Goal: Transaction & Acquisition: Purchase product/service

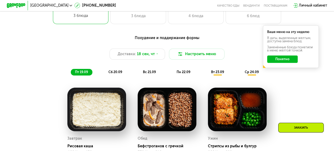
scroll to position [316, 0]
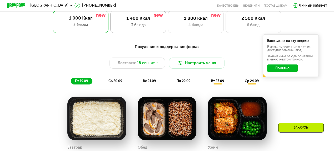
click at [134, 20] on div "1 400 Ккал" at bounding box center [138, 19] width 46 height 6
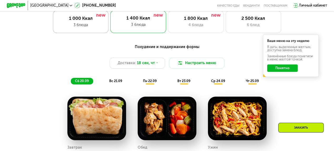
click at [74, 18] on div "1 000 Ккал" at bounding box center [81, 19] width 46 height 6
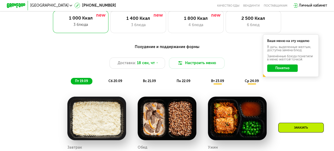
click at [118, 84] on div "сб 20.09" at bounding box center [116, 81] width 22 height 7
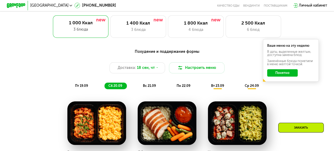
scroll to position [290, 0]
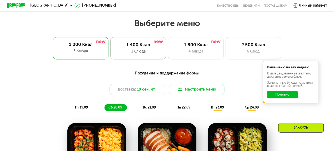
click at [135, 47] on div "1 400 Ккал" at bounding box center [138, 45] width 46 height 6
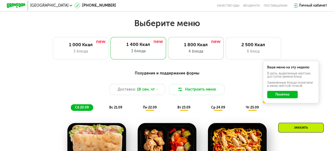
click at [199, 43] on div "1 800 Ккал 4 блюда" at bounding box center [196, 48] width 56 height 22
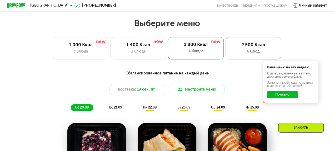
click at [257, 45] on div "2 500 Ккал" at bounding box center [254, 45] width 46 height 6
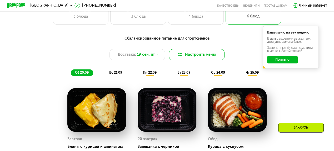
scroll to position [316, 0]
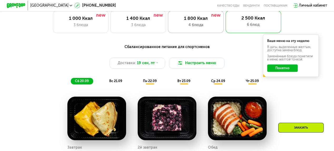
click at [196, 19] on div "1 800 Ккал" at bounding box center [196, 19] width 46 height 6
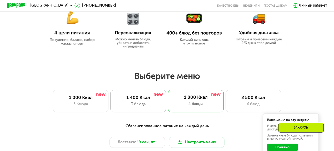
scroll to position [263, 0]
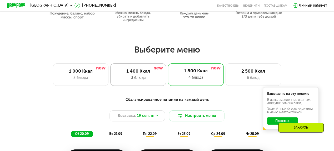
click at [138, 74] on div "1 400 Ккал" at bounding box center [138, 71] width 46 height 6
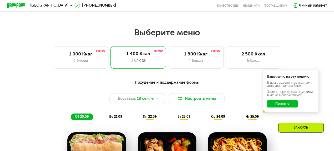
scroll to position [290, 0]
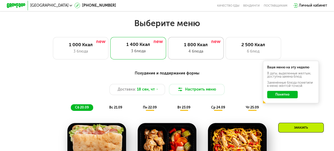
click at [192, 46] on div "1 800 Ккал" at bounding box center [196, 45] width 46 height 6
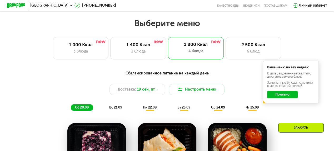
click at [151, 109] on span "пн 22.09" at bounding box center [150, 107] width 14 height 4
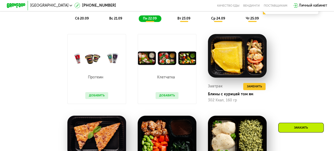
scroll to position [369, 0]
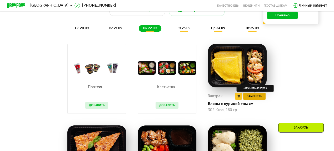
click at [258, 99] on span "Заменить" at bounding box center [254, 96] width 15 height 5
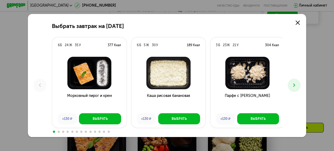
scroll to position [395, 0]
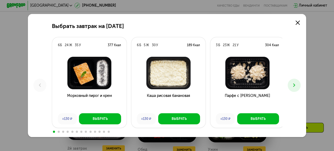
click at [295, 84] on use at bounding box center [295, 85] width 2 height 3
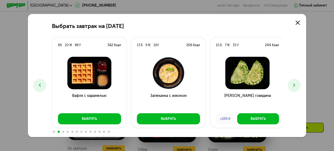
click at [295, 84] on use at bounding box center [295, 85] width 2 height 3
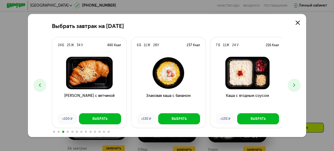
click at [295, 84] on use at bounding box center [295, 85] width 2 height 3
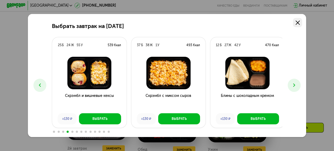
click at [300, 23] on icon at bounding box center [298, 23] width 4 height 4
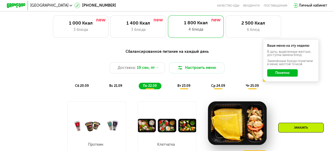
scroll to position [316, 0]
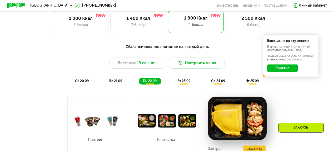
click at [185, 82] on span "вт 23.09" at bounding box center [184, 81] width 13 height 4
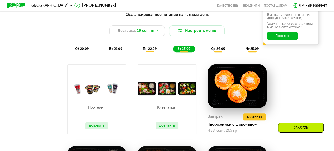
scroll to position [343, 0]
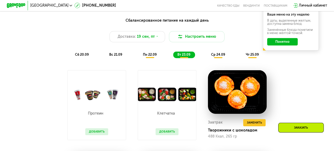
click at [218, 56] on span "ср 24.09" at bounding box center [218, 54] width 14 height 4
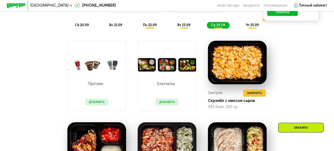
scroll to position [369, 0]
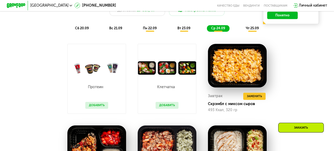
click at [253, 30] on span "чт 25.09" at bounding box center [252, 28] width 13 height 4
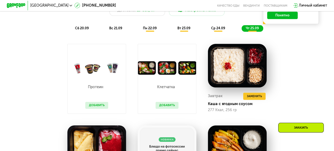
click at [183, 30] on span "вт 23.09" at bounding box center [184, 28] width 13 height 4
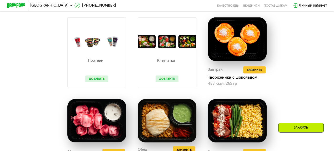
scroll to position [343, 0]
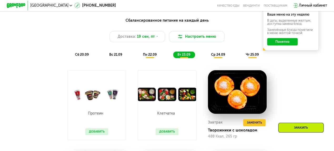
click at [149, 56] on span "пн 22.09" at bounding box center [150, 54] width 14 height 4
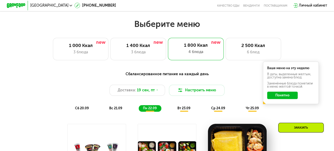
scroll to position [290, 0]
